Goal: Complete application form: Complete application form

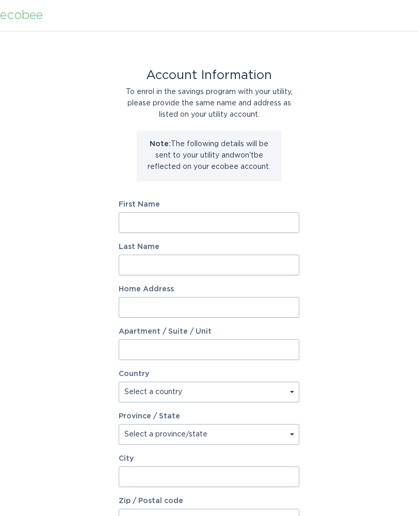
click at [207, 219] on input "First Name" at bounding box center [209, 222] width 181 height 21
type input "[PERSON_NAME]"
click at [140, 263] on input "Last Name" at bounding box center [209, 265] width 181 height 21
type input "[PERSON_NAME]"
click at [132, 304] on input "Home Address" at bounding box center [209, 307] width 181 height 21
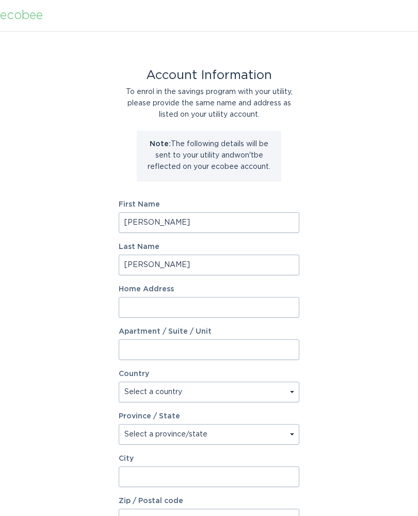
type input "[STREET_ADDRESS][PERSON_NAME]"
select select "US"
type input "[PERSON_NAME]"
type input "27355"
click at [139, 435] on select "Select a province/state [US_STATE] [US_STATE] [US_STATE] [US_STATE] [US_STATE] …" at bounding box center [209, 434] width 181 height 21
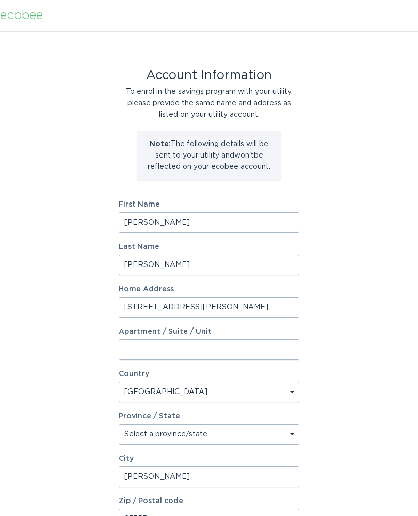
select select "NC"
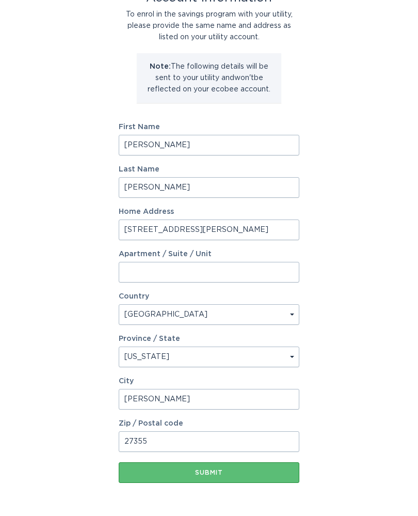
scroll to position [94, 0]
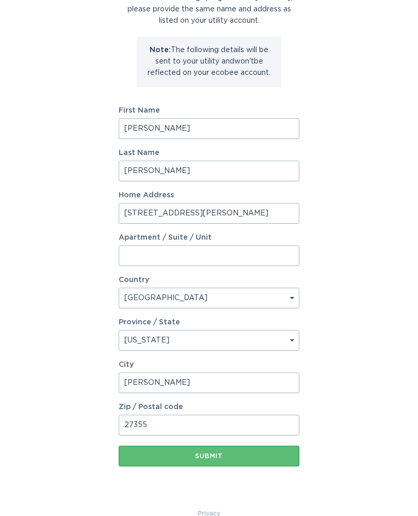
click at [254, 452] on button "Submit" at bounding box center [209, 456] width 181 height 21
